Goal: Transaction & Acquisition: Obtain resource

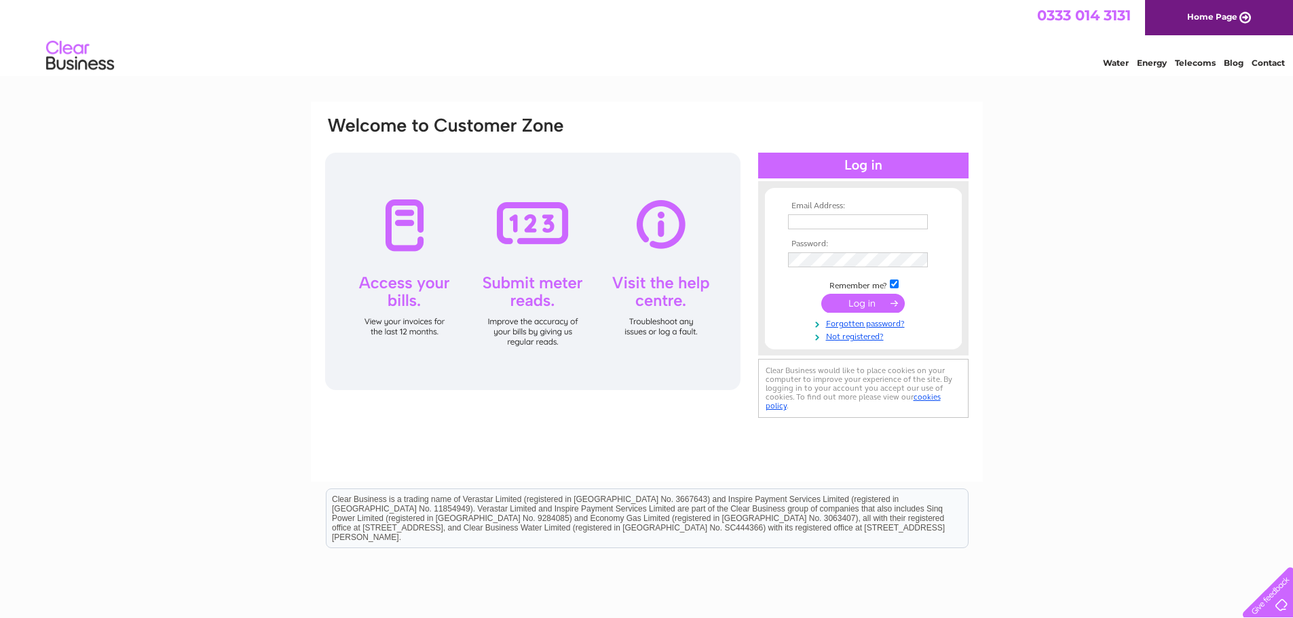
type input "mbsaccounts@yahoo.co.uk"
click at [860, 302] on input "submit" at bounding box center [862, 303] width 83 height 19
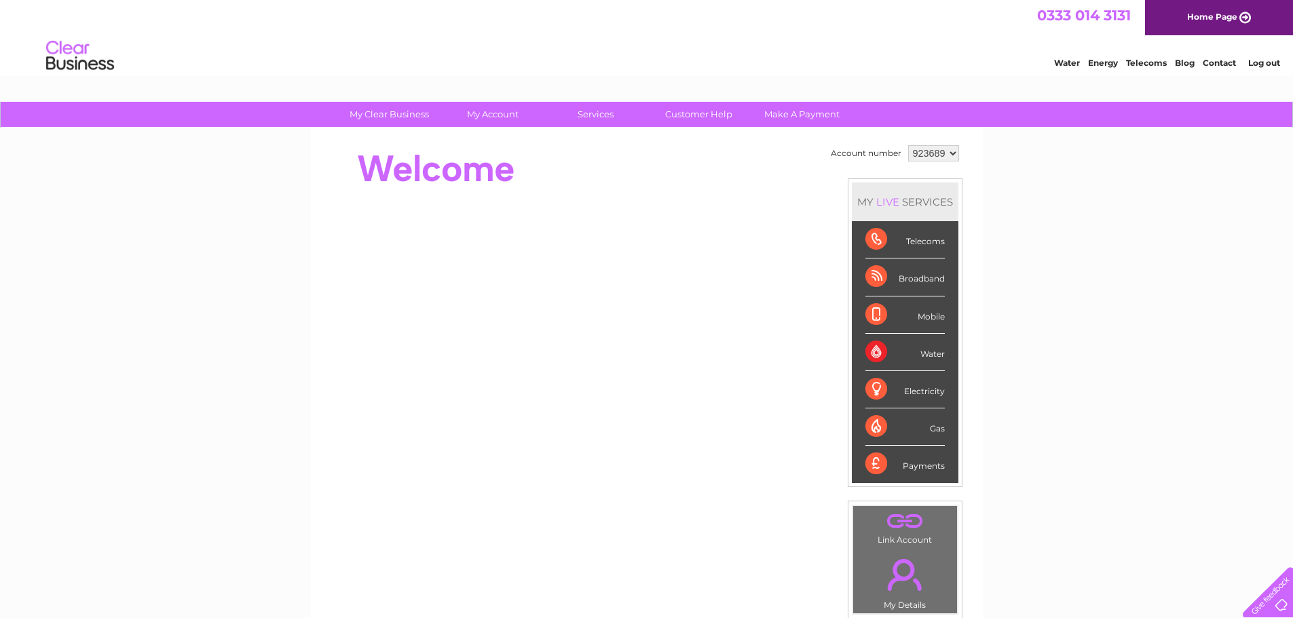
click at [952, 152] on select "923689 923693" at bounding box center [933, 153] width 51 height 16
select select "923693"
click at [908, 145] on select "923689 923693" at bounding box center [933, 153] width 51 height 16
click at [951, 153] on select "923689 923693" at bounding box center [933, 153] width 51 height 16
click at [1006, 177] on div "My Clear Business Login Details My Details My Preferences Link Account My Accou…" at bounding box center [646, 483] width 1293 height 763
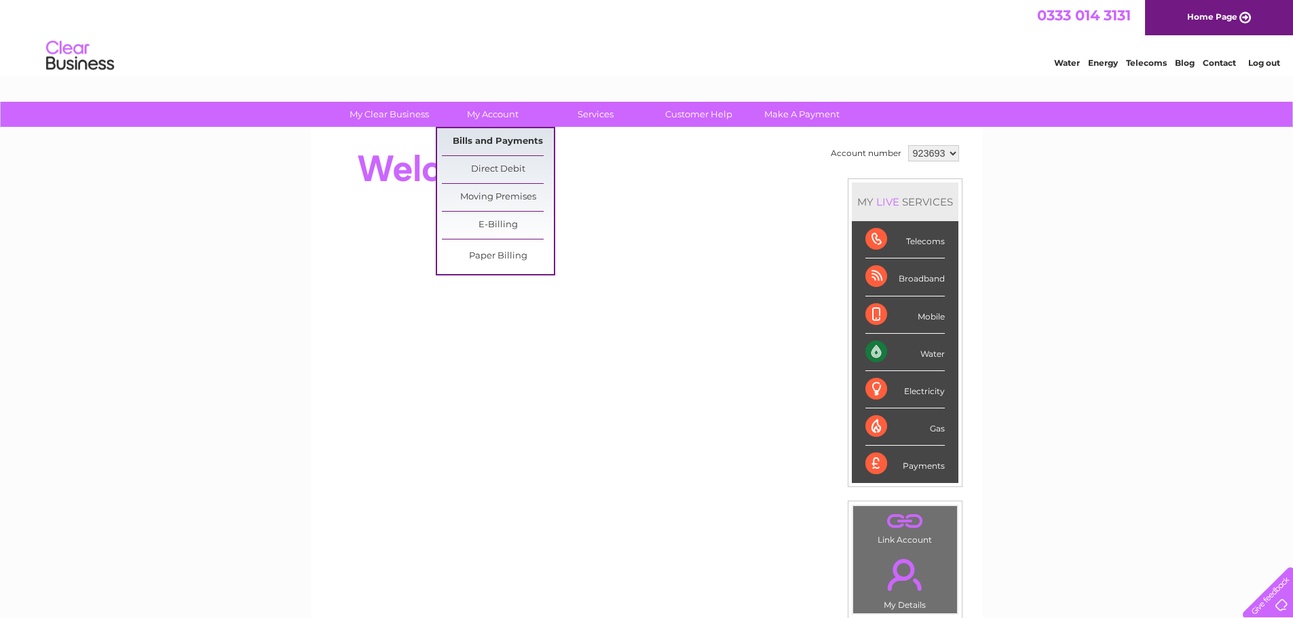
click at [498, 140] on link "Bills and Payments" at bounding box center [498, 141] width 112 height 27
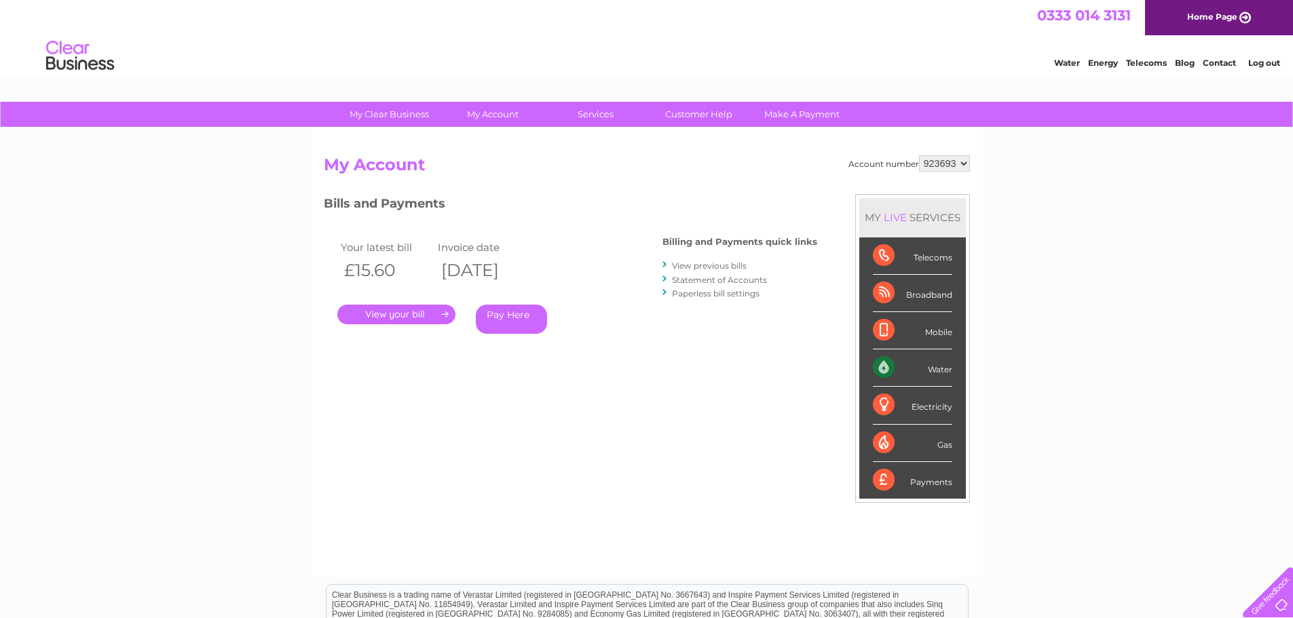
click at [385, 308] on link "." at bounding box center [396, 315] width 118 height 20
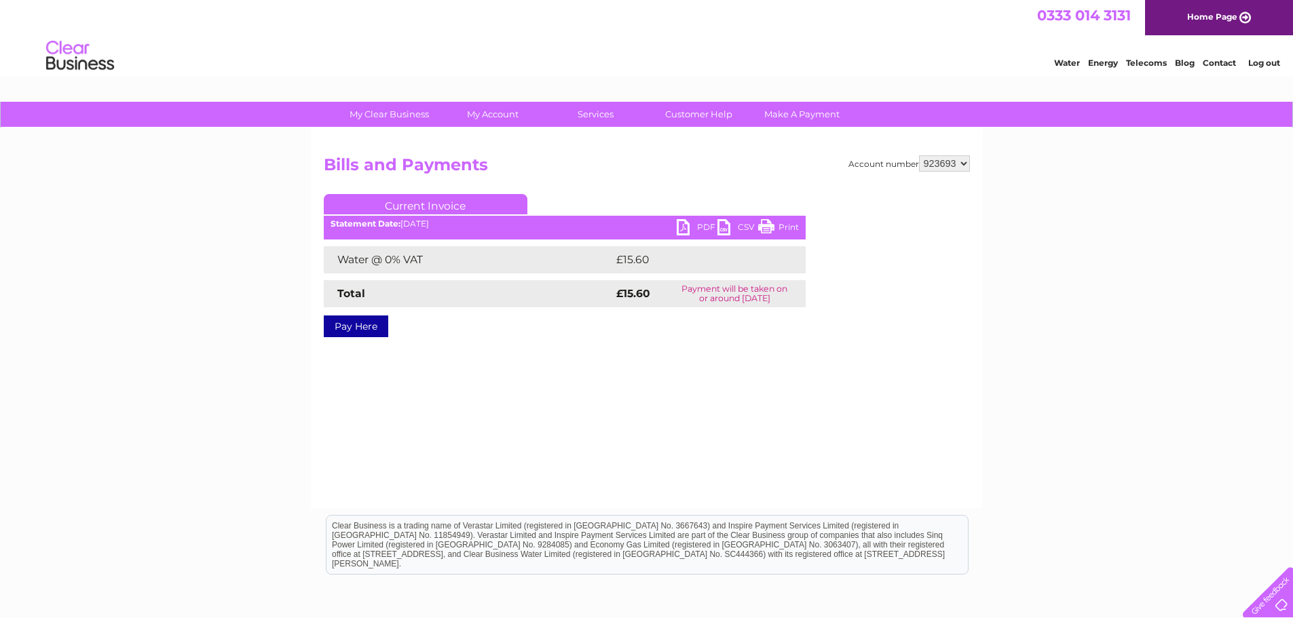
click at [684, 227] on link "PDF" at bounding box center [697, 229] width 41 height 20
drag, startPoint x: 1107, startPoint y: 412, endPoint x: 1109, endPoint y: 405, distance: 7.1
click at [1108, 408] on div "My Clear Business Login Details My Details My Preferences Link Account My Accou…" at bounding box center [646, 421] width 1293 height 639
